Goal: Information Seeking & Learning: Learn about a topic

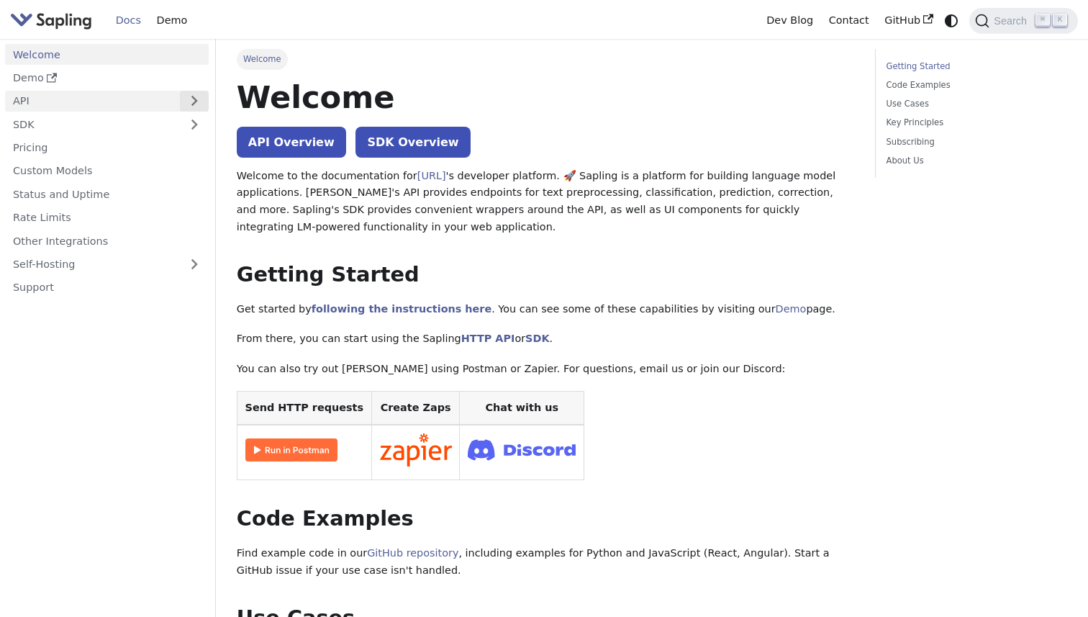
click at [198, 104] on button "Expand sidebar category 'API'" at bounding box center [194, 101] width 29 height 21
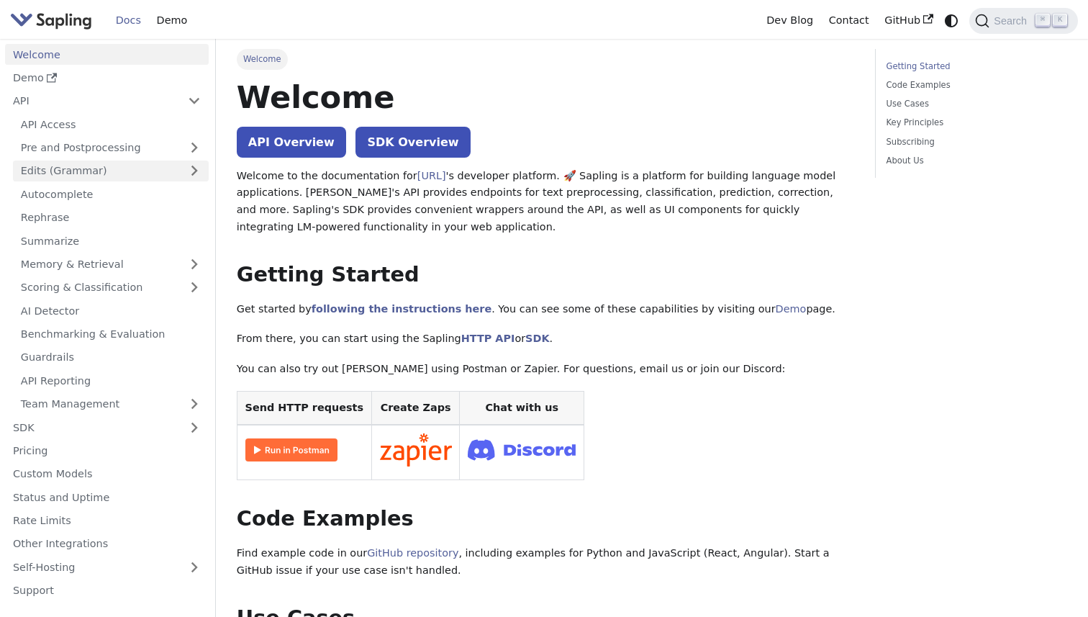
click at [145, 170] on link "Edits (Grammar)" at bounding box center [111, 171] width 196 height 21
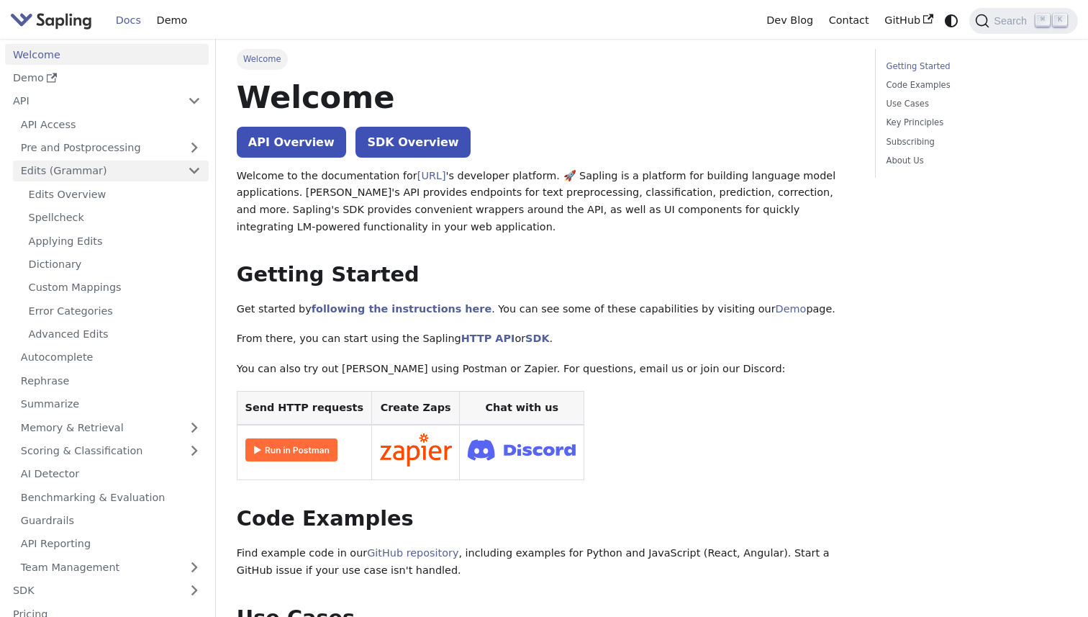
click at [94, 173] on link "Edits (Grammar)" at bounding box center [111, 171] width 196 height 21
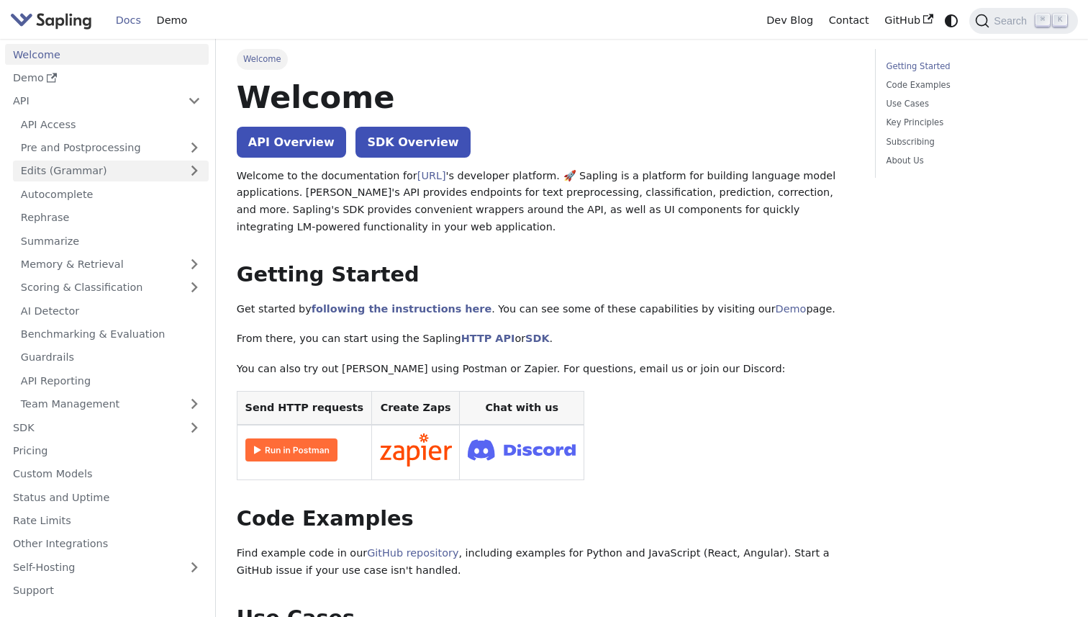
click at [94, 173] on link "Edits (Grammar)" at bounding box center [111, 171] width 196 height 21
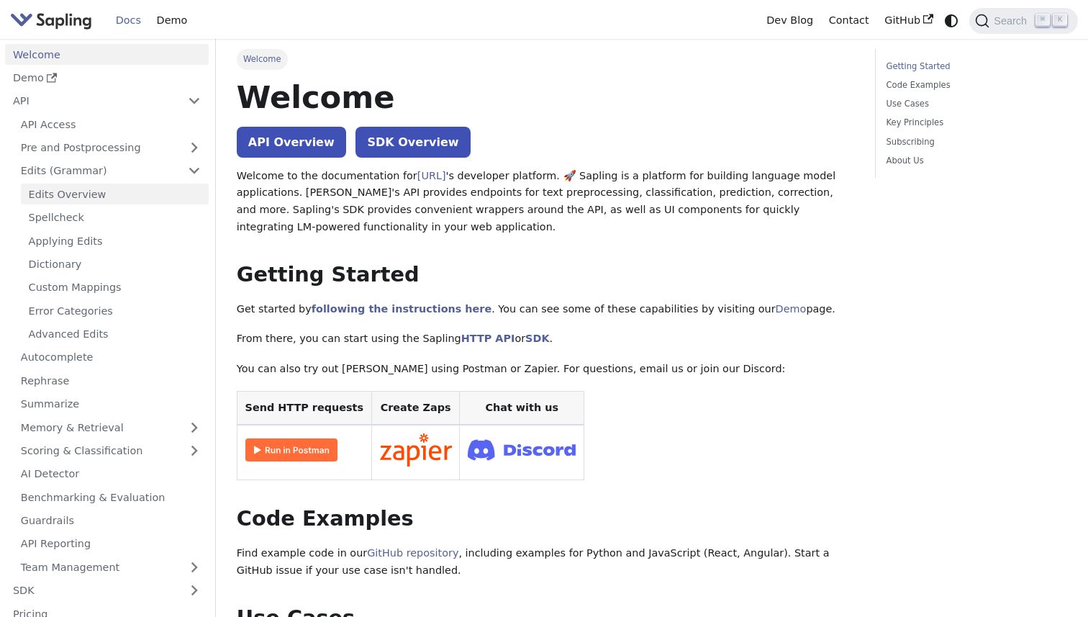
click at [100, 186] on link "Edits Overview" at bounding box center [115, 194] width 188 height 21
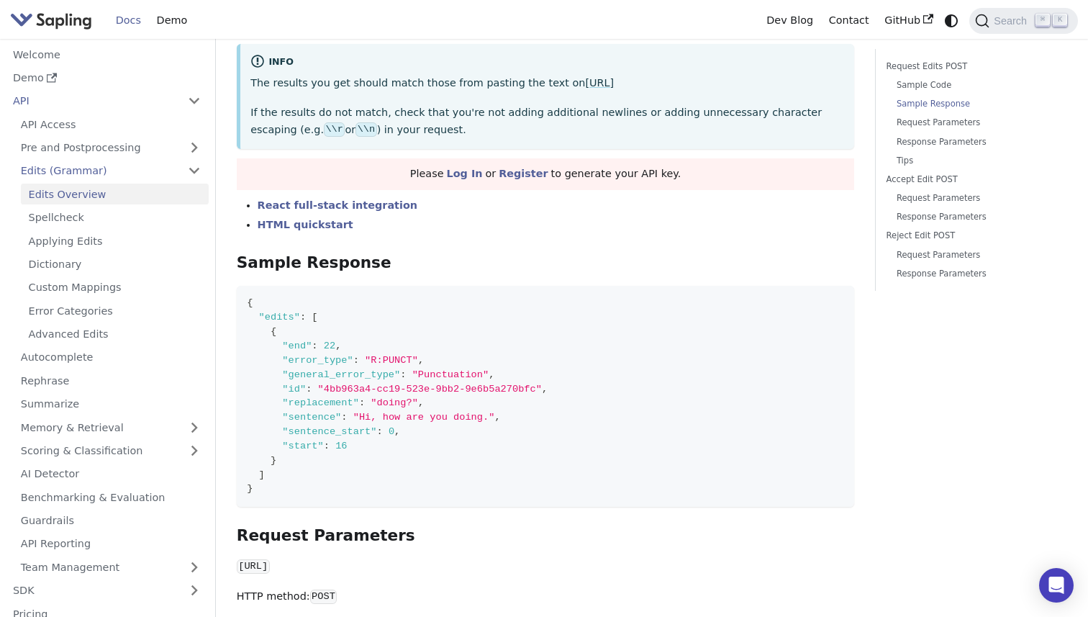
scroll to position [772, 0]
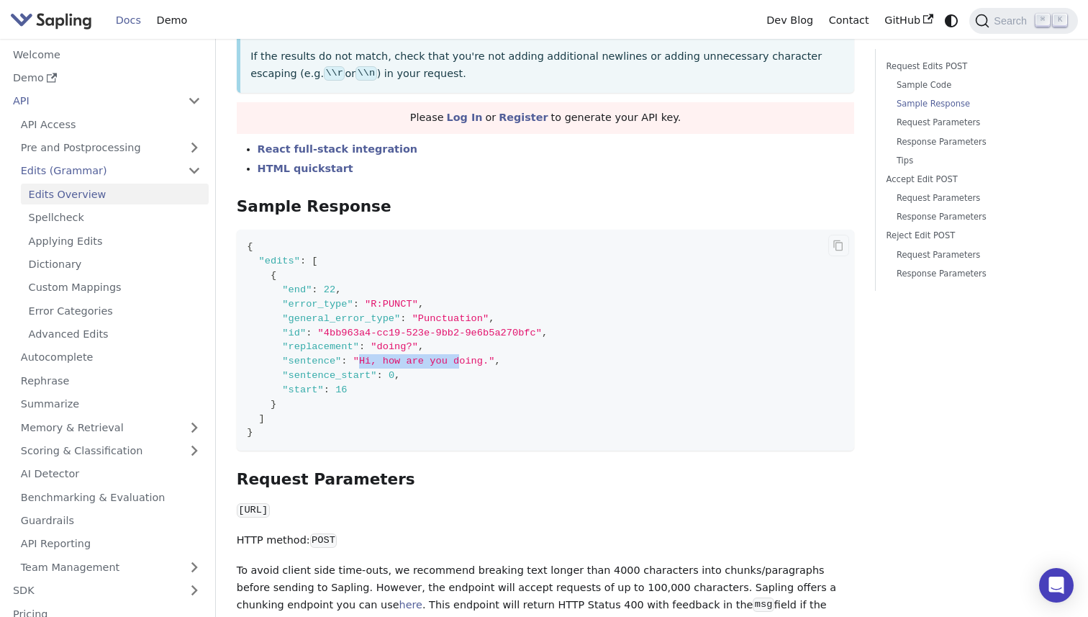
drag, startPoint x: 361, startPoint y: 360, endPoint x: 458, endPoint y: 363, distance: 97.2
click at [458, 363] on span ""Hi, how are you doing."" at bounding box center [424, 361] width 142 height 11
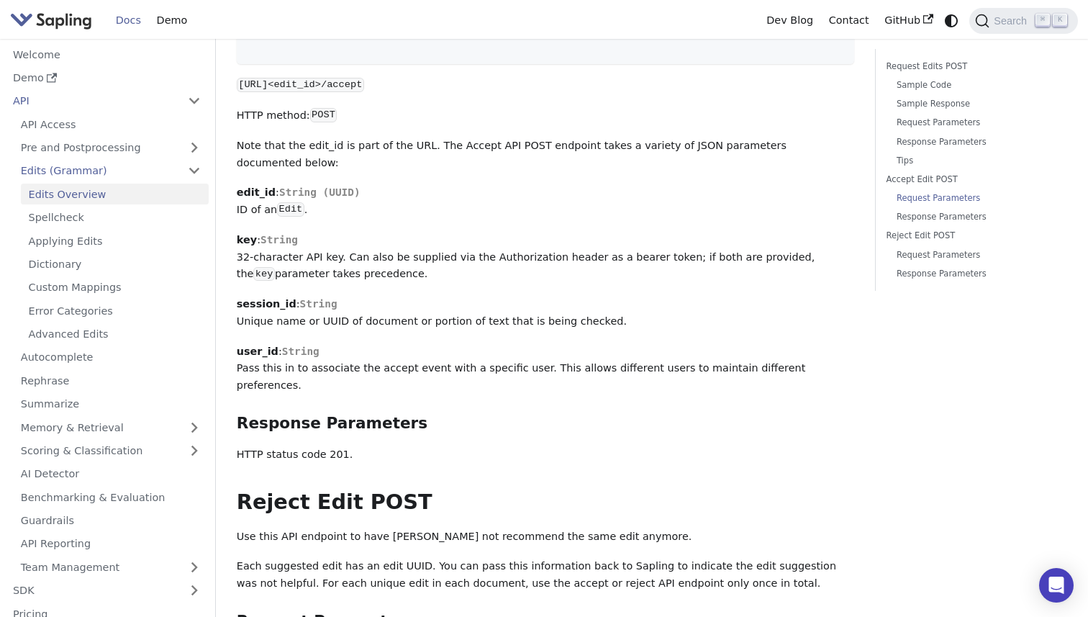
scroll to position [3551, 0]
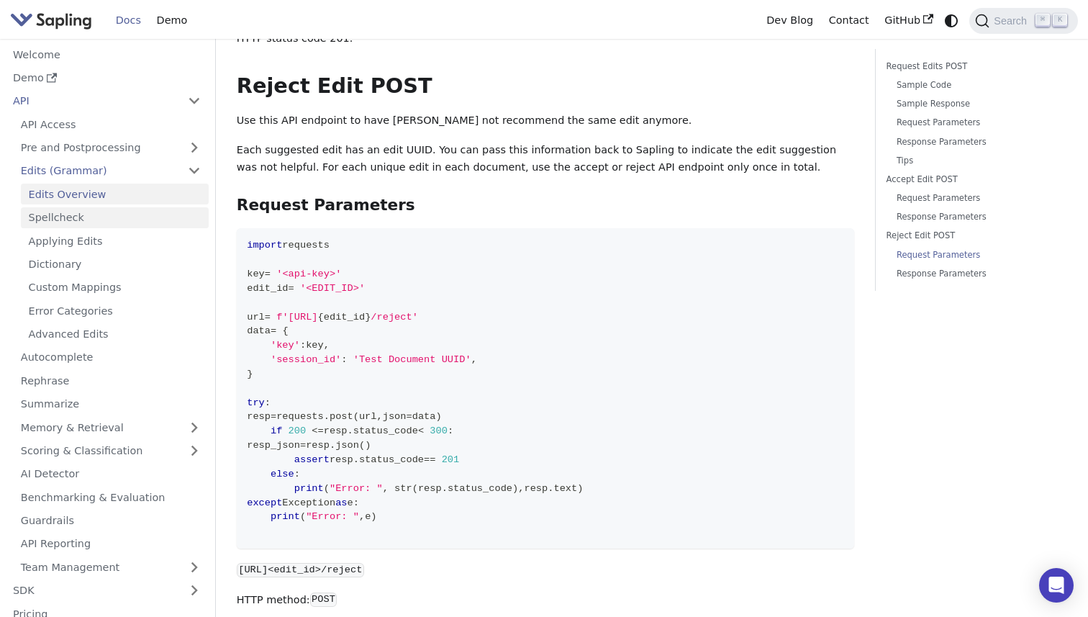
click at [115, 209] on link "Spellcheck" at bounding box center [115, 217] width 188 height 21
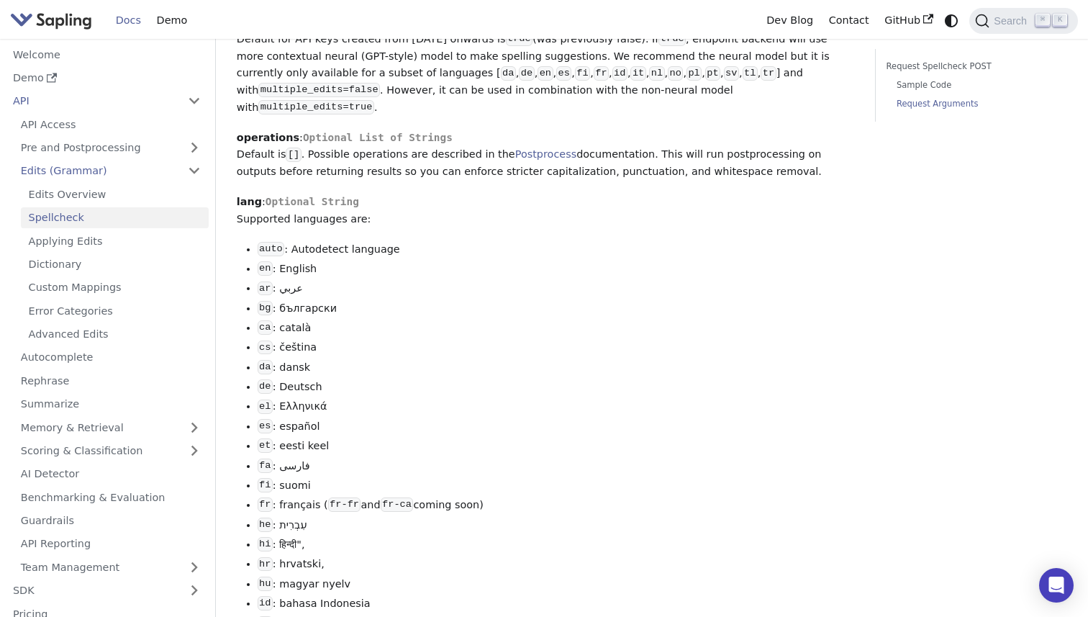
scroll to position [1448, 0]
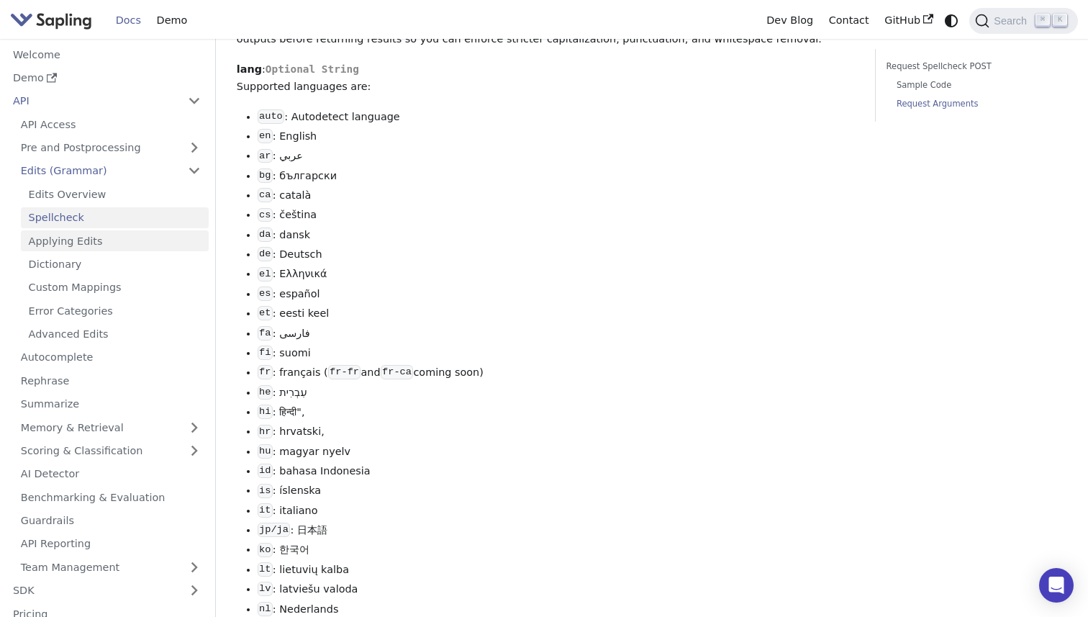
click at [87, 242] on link "Applying Edits" at bounding box center [115, 240] width 188 height 21
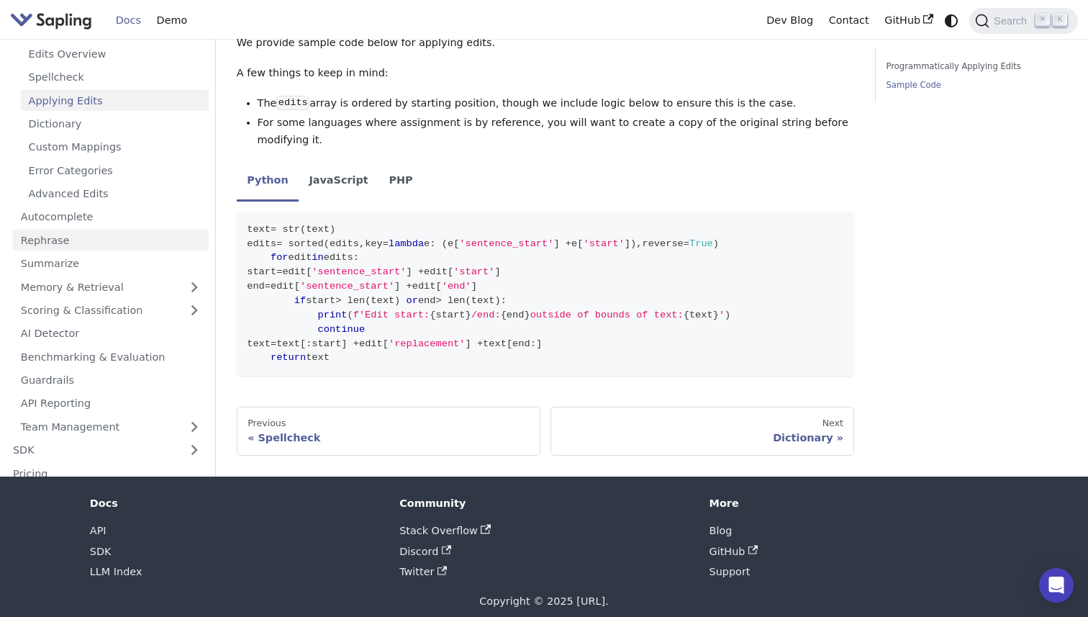
scroll to position [946, 0]
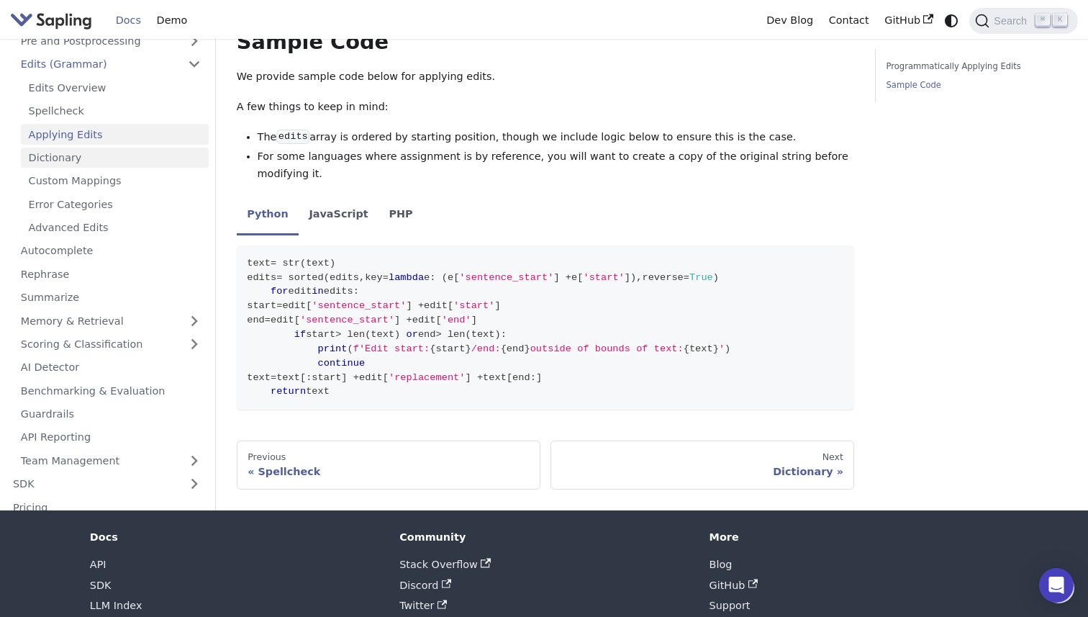
click at [78, 147] on link "Dictionary" at bounding box center [115, 157] width 188 height 21
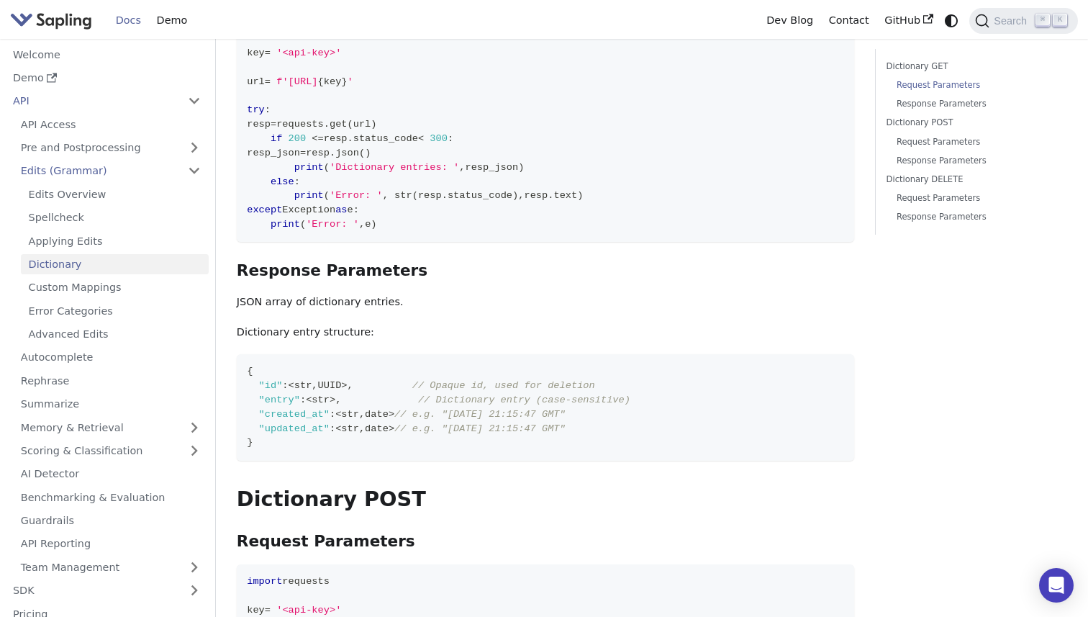
scroll to position [520, 0]
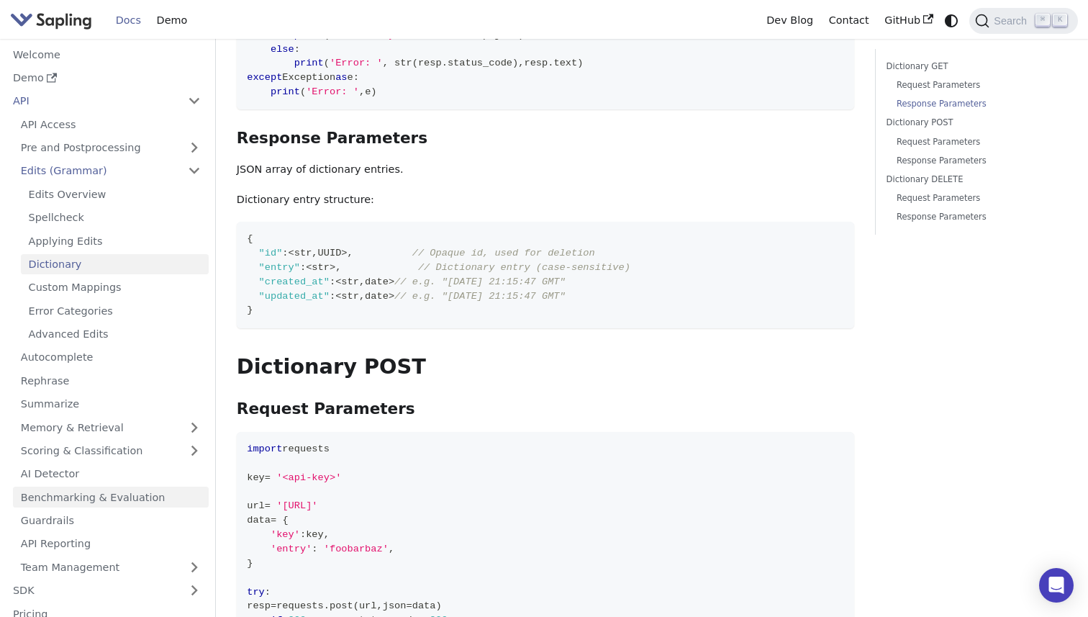
click at [144, 500] on link "Benchmarking & Evaluation" at bounding box center [111, 497] width 196 height 21
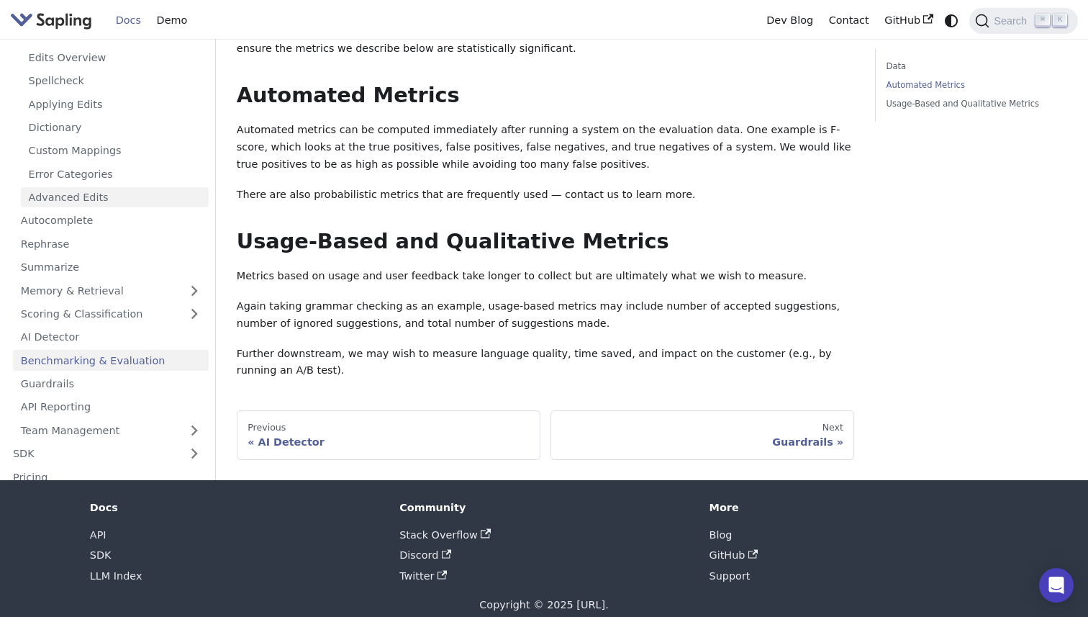
scroll to position [269, 0]
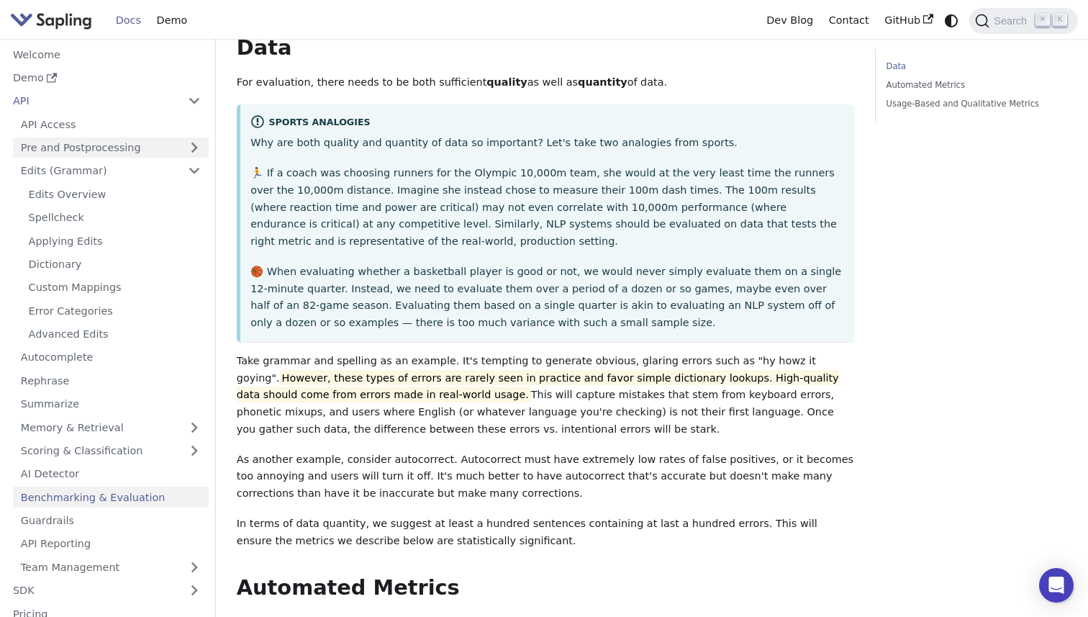
click at [161, 147] on link "Pre and Postprocessing" at bounding box center [111, 147] width 196 height 21
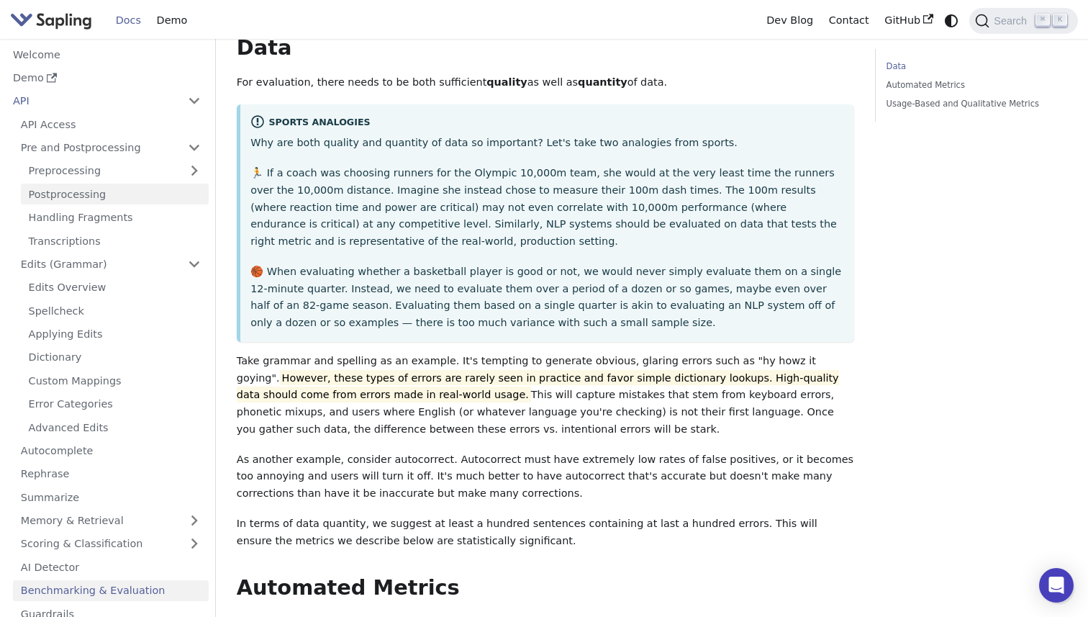
click at [109, 202] on link "Postprocessing" at bounding box center [115, 194] width 188 height 21
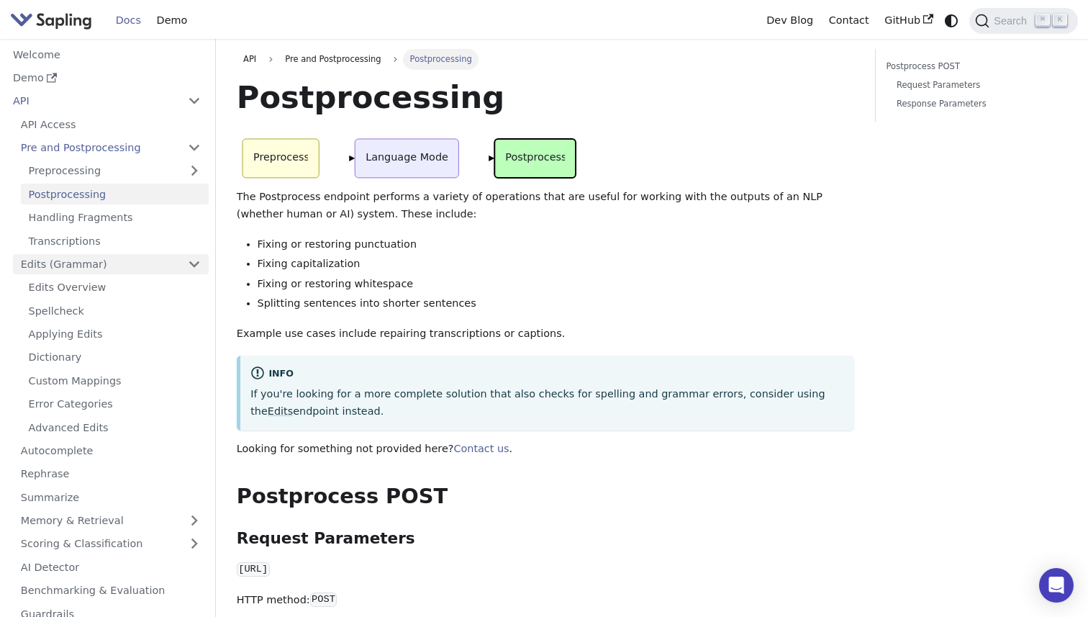
click at [108, 262] on link "Edits (Grammar)" at bounding box center [111, 264] width 196 height 21
click at [87, 270] on link "Edits (Grammar)" at bounding box center [111, 264] width 196 height 21
click at [91, 294] on link "Edits Overview" at bounding box center [115, 287] width 188 height 21
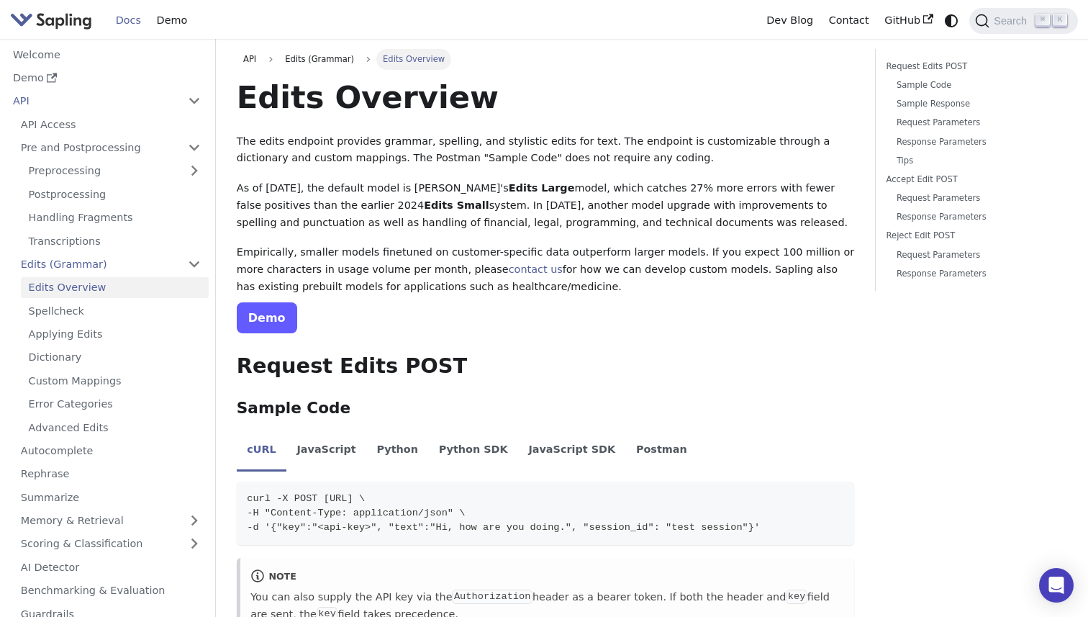
click at [267, 327] on link "Demo" at bounding box center [267, 317] width 60 height 31
